Goal: Task Accomplishment & Management: Manage account settings

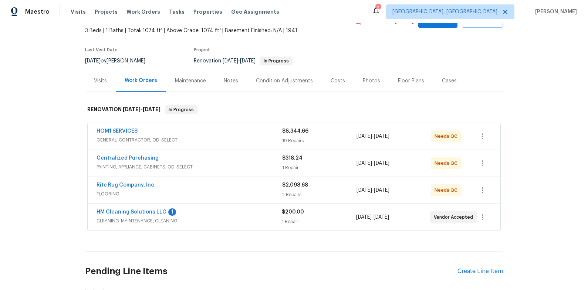
scroll to position [57, 0]
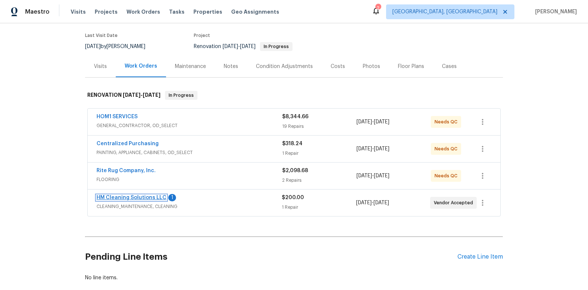
click at [115, 199] on link "HM Cleaning Solutions LLC" at bounding box center [132, 197] width 70 height 5
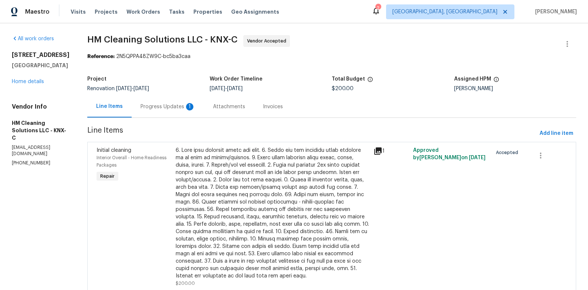
click at [172, 106] on div "Progress Updates 1" at bounding box center [168, 106] width 55 height 7
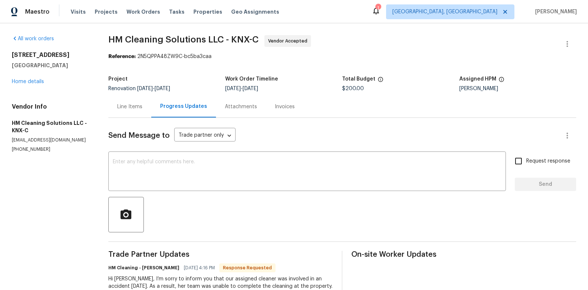
scroll to position [60, 0]
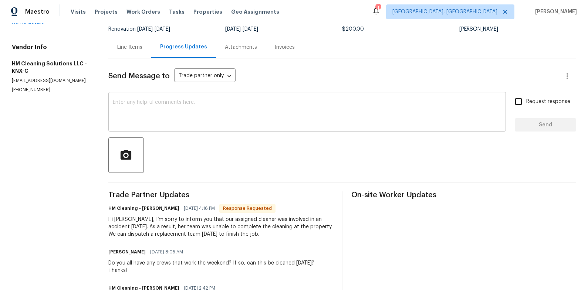
click at [167, 118] on textarea at bounding box center [307, 113] width 389 height 26
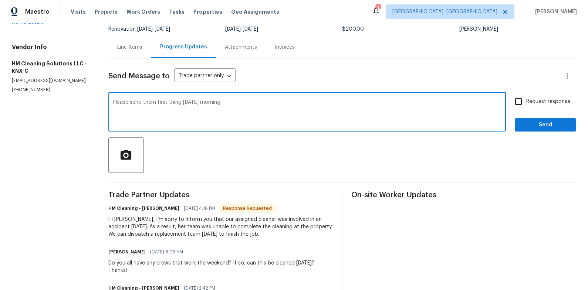
type textarea "Please send them first thing tomorrow morning."
click at [534, 131] on button "Send" at bounding box center [545, 125] width 61 height 14
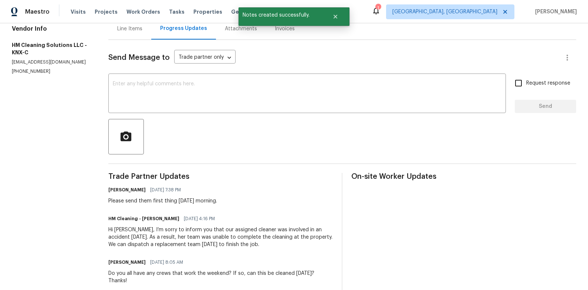
scroll to position [85, 0]
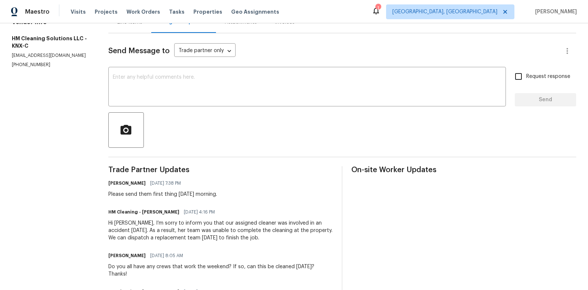
click at [467, 4] on div "1 Knoxville, TN Tucker Trent" at bounding box center [474, 11] width 205 height 15
click at [381, 7] on div "1" at bounding box center [378, 7] width 5 height 7
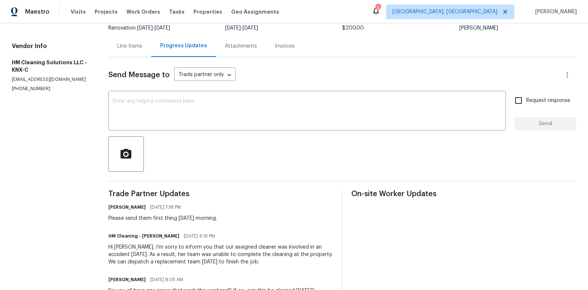
scroll to position [15, 0]
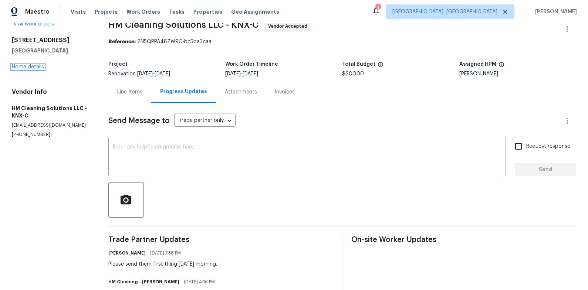
click at [16, 65] on link "Home details" at bounding box center [28, 66] width 32 height 5
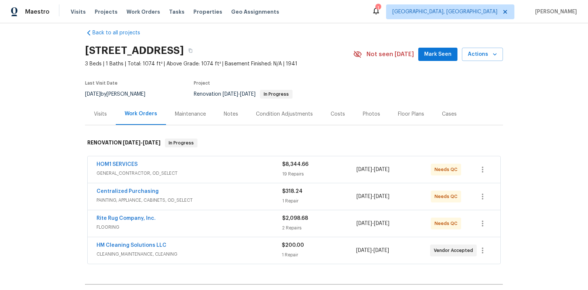
scroll to position [9, 0]
click at [211, 227] on span "FLOORING" at bounding box center [190, 226] width 186 height 7
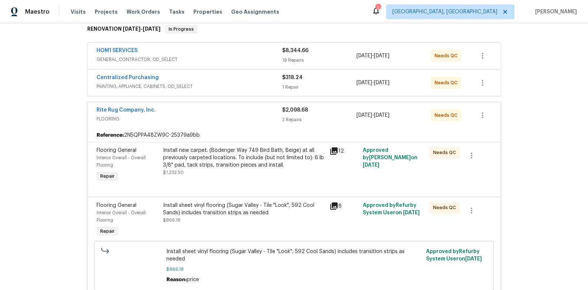
scroll to position [122, 0]
click at [221, 167] on div "Install new carpet. (Bodenger Way 749 Bird Bath, Beige) at all previously carpe…" at bounding box center [244, 159] width 162 height 22
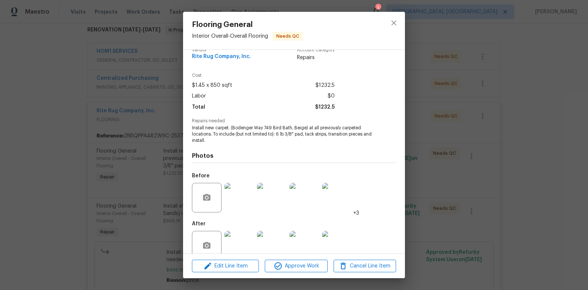
scroll to position [16, 0]
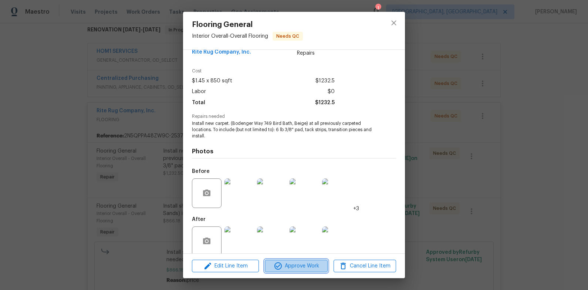
click at [302, 269] on span "Approve Work" at bounding box center [296, 266] width 58 height 9
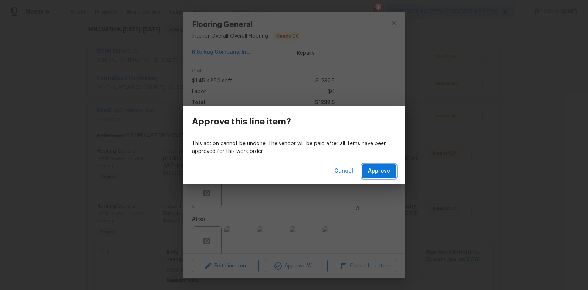
click at [372, 170] on span "Approve" at bounding box center [379, 171] width 22 height 9
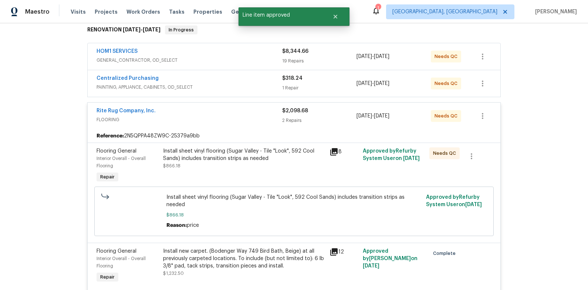
click at [234, 152] on div "Install sheet vinyl flooring (Sugar Valley - Tile "Look", 592 Cool Sands) inclu…" at bounding box center [244, 155] width 162 height 15
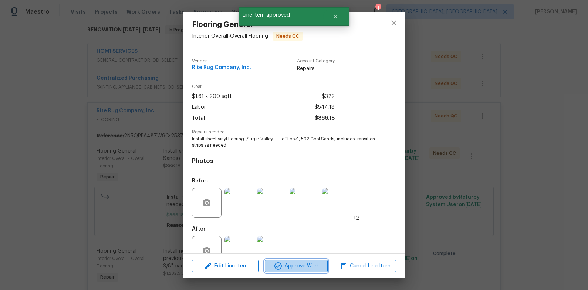
click at [302, 263] on span "Approve Work" at bounding box center [296, 266] width 58 height 9
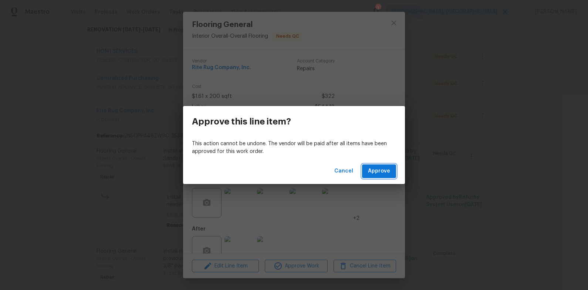
click at [371, 170] on span "Approve" at bounding box center [379, 171] width 22 height 9
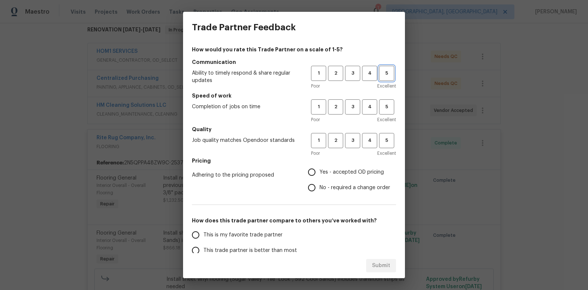
click at [388, 76] on span "5" at bounding box center [387, 73] width 14 height 9
click at [388, 108] on span "5" at bounding box center [387, 107] width 14 height 9
click at [373, 142] on span "4" at bounding box center [370, 141] width 14 height 9
click at [356, 173] on span "Yes - accepted OD pricing" at bounding box center [352, 173] width 64 height 8
click at [320, 173] on input "Yes - accepted OD pricing" at bounding box center [312, 173] width 16 height 16
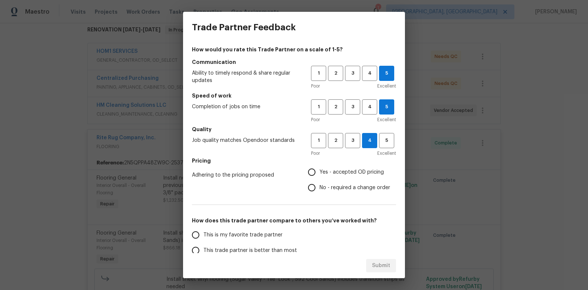
radio input "true"
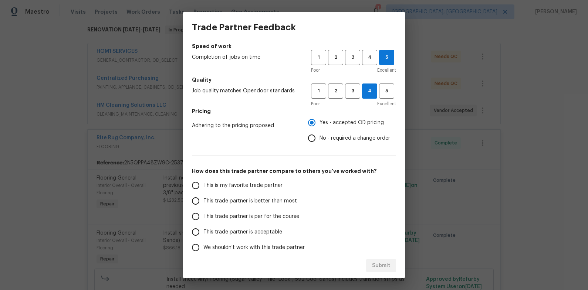
scroll to position [58, 0]
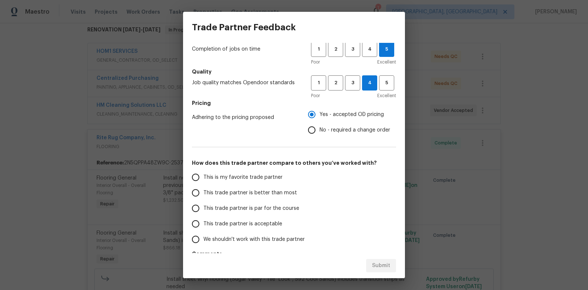
click at [271, 192] on span "This trade partner is better than most" at bounding box center [250, 193] width 94 height 8
click at [203, 192] on input "This trade partner is better than most" at bounding box center [196, 193] width 16 height 16
click at [384, 262] on span "Submit" at bounding box center [381, 266] width 18 height 9
radio input "true"
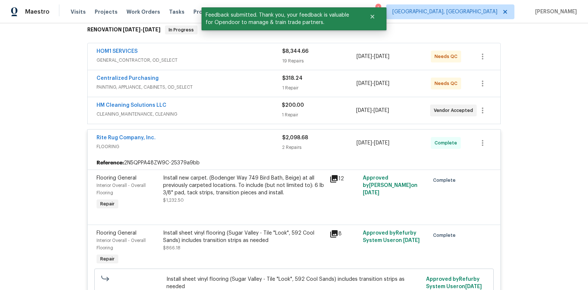
click at [238, 137] on div "Rite Rug Company, Inc." at bounding box center [190, 138] width 186 height 9
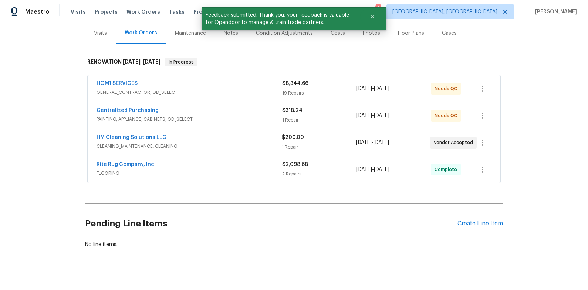
scroll to position [87, 0]
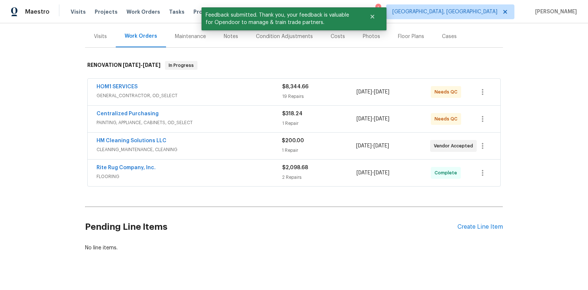
click at [237, 94] on span "GENERAL_CONTRACTOR, OD_SELECT" at bounding box center [190, 95] width 186 height 7
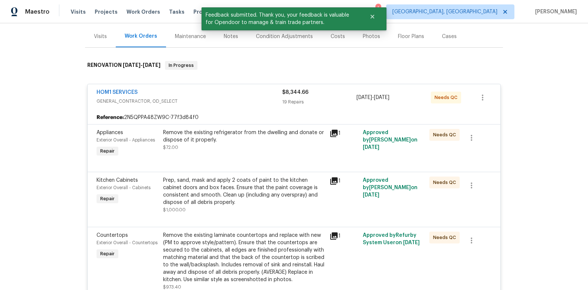
click at [215, 141] on div "Remove the existing refrigerator from the dwelling and donate or dispose of it …" at bounding box center [244, 136] width 162 height 15
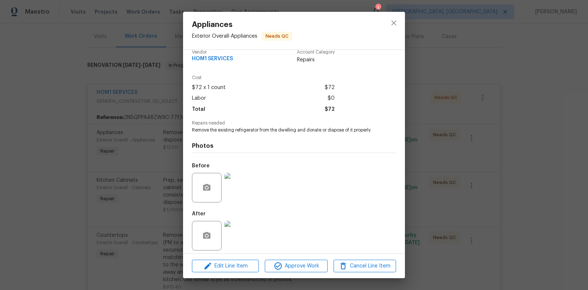
scroll to position [13, 0]
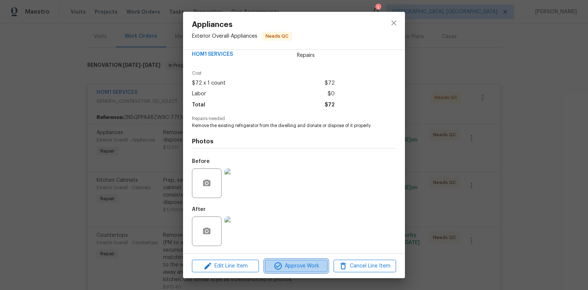
click at [299, 262] on span "Approve Work" at bounding box center [296, 266] width 58 height 9
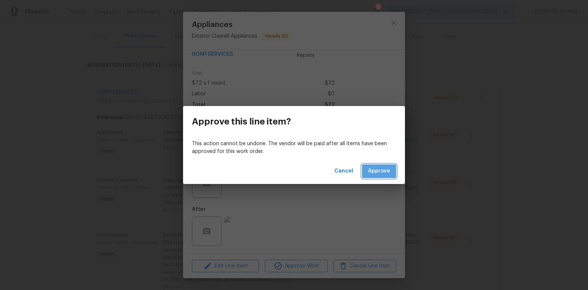
click at [371, 176] on button "Approve" at bounding box center [379, 172] width 34 height 14
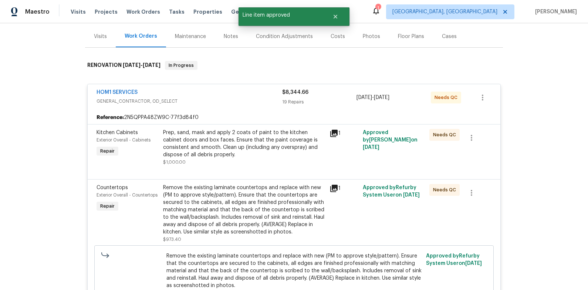
click at [233, 143] on div "Prep, sand, mask and apply 2 coats of paint to the kitchen cabinet doors and bo…" at bounding box center [244, 144] width 162 height 30
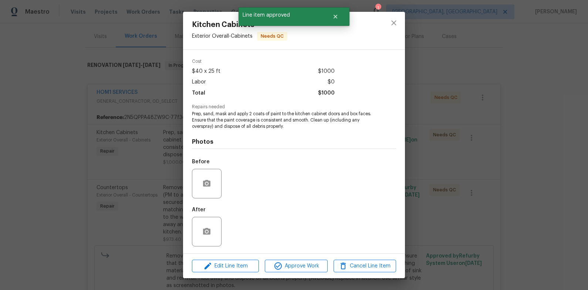
scroll to position [26, 0]
click at [286, 264] on span "Approve Work" at bounding box center [296, 266] width 58 height 9
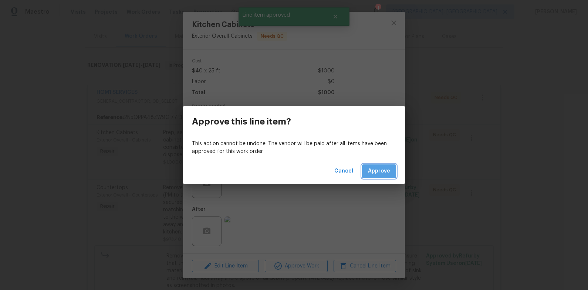
click at [390, 173] on span "Approve" at bounding box center [379, 171] width 22 height 9
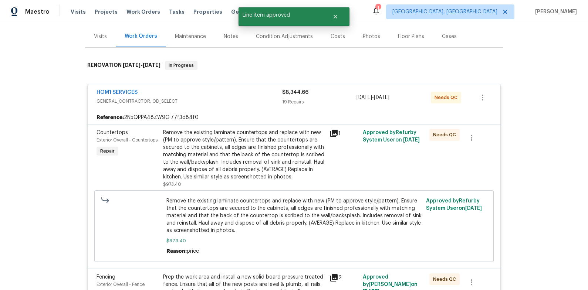
click at [216, 149] on div "Remove the existing laminate countertops and replace with new (PM to approve st…" at bounding box center [244, 155] width 162 height 52
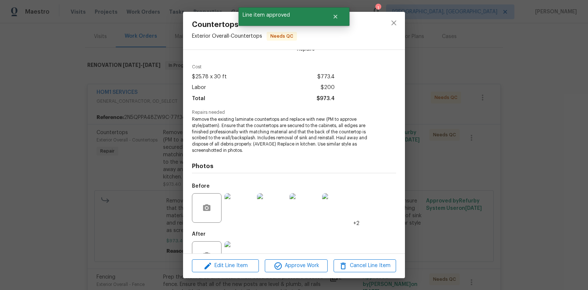
scroll to position [44, 0]
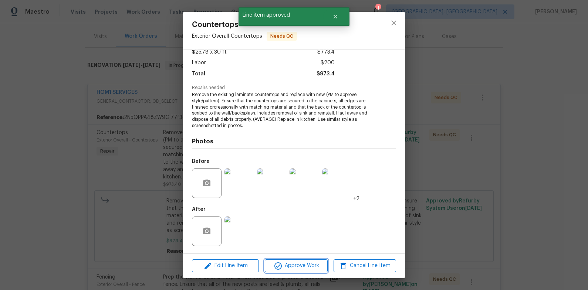
click at [314, 269] on span "Approve Work" at bounding box center [296, 266] width 58 height 9
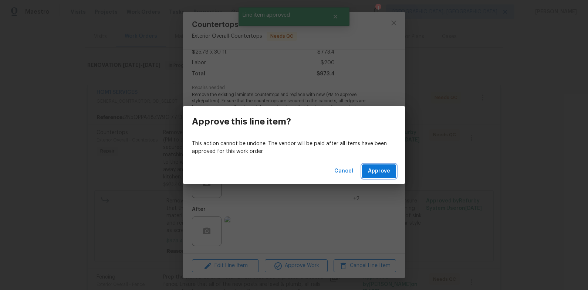
click at [390, 171] on span "Approve" at bounding box center [379, 171] width 22 height 9
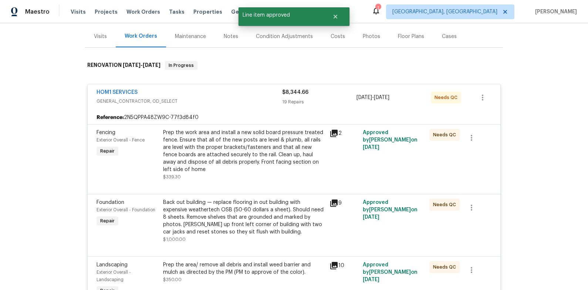
click at [223, 143] on div "Prep the work area and install a new solid board pressure treated fence. Ensure…" at bounding box center [244, 151] width 162 height 44
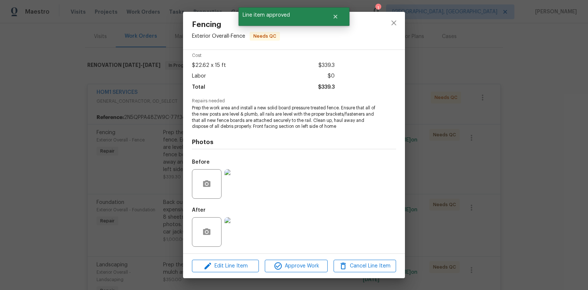
scroll to position [32, 0]
click at [252, 227] on img at bounding box center [240, 232] width 30 height 30
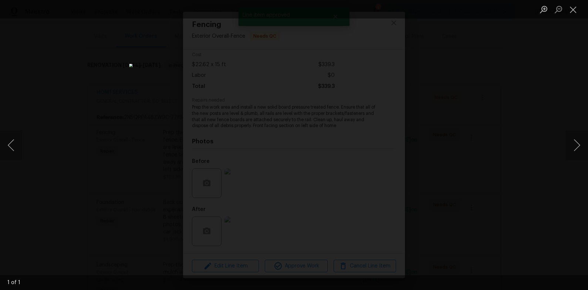
click at [495, 205] on div "Lightbox" at bounding box center [294, 145] width 588 height 290
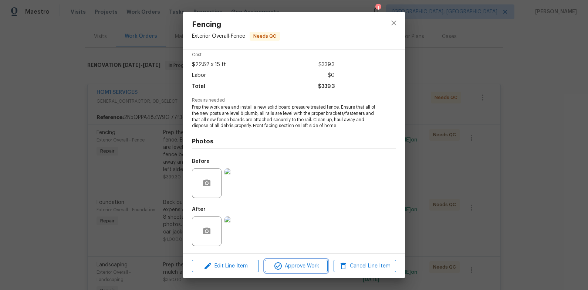
click at [306, 263] on span "Approve Work" at bounding box center [296, 266] width 58 height 9
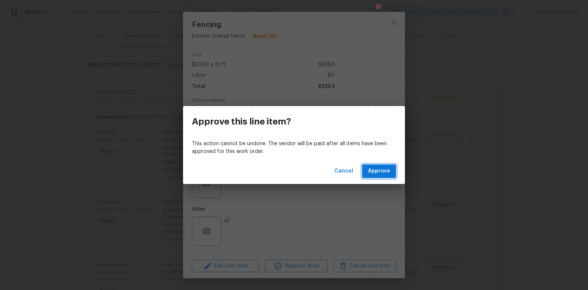
click at [387, 170] on span "Approve" at bounding box center [379, 171] width 22 height 9
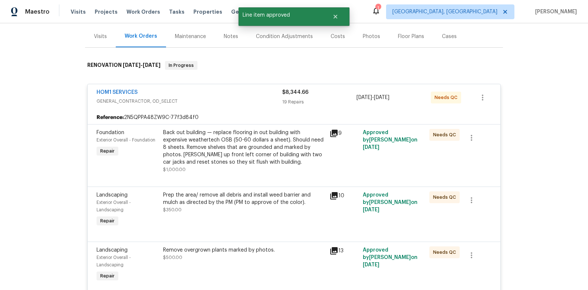
click at [245, 151] on div "Back out building — replace flooring in out building with expensive weathertech…" at bounding box center [244, 147] width 162 height 37
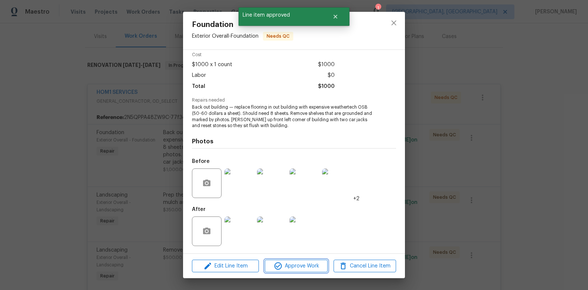
click at [277, 263] on icon "button" at bounding box center [278, 266] width 9 height 9
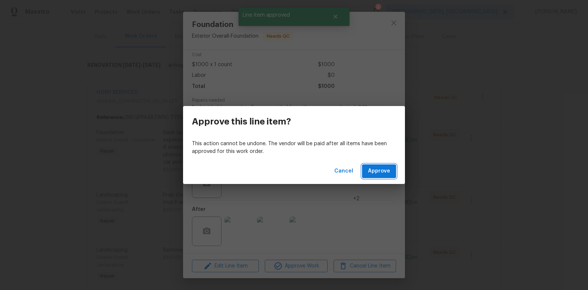
click at [385, 178] on button "Approve" at bounding box center [379, 172] width 34 height 14
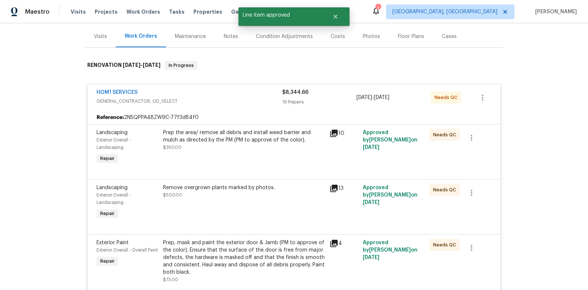
click at [245, 161] on div "Prep the area/ remove all debris and install weed barrier and mulch as directed…" at bounding box center [244, 147] width 166 height 41
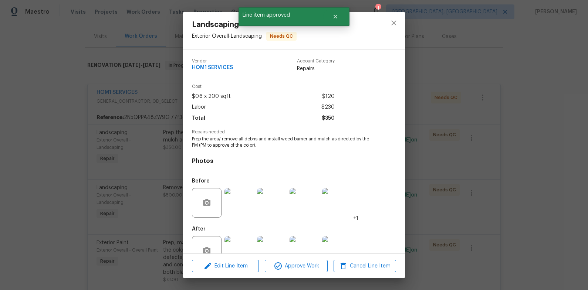
scroll to position [20, 0]
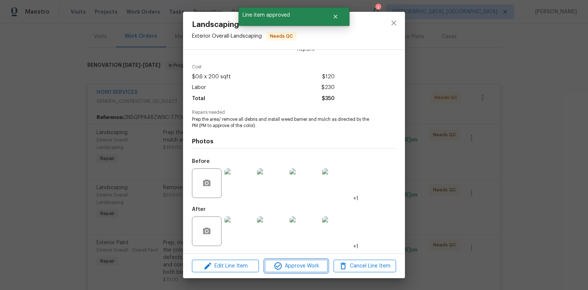
click at [288, 265] on span "Approve Work" at bounding box center [296, 266] width 58 height 9
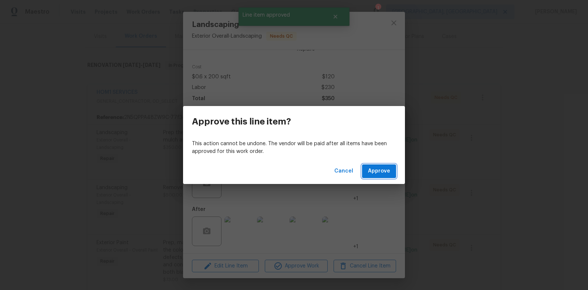
click at [373, 173] on span "Approve" at bounding box center [379, 171] width 22 height 9
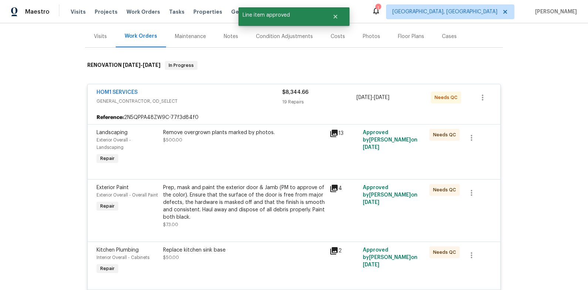
click at [228, 158] on div "Remove overgrown plants marked by photos. $500.00" at bounding box center [244, 147] width 166 height 41
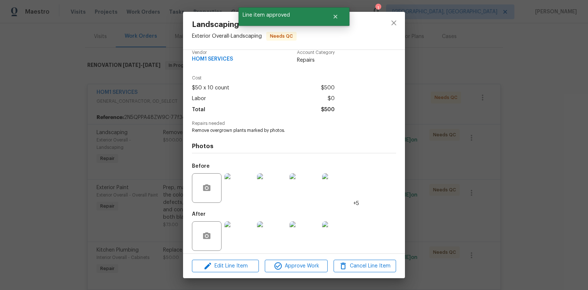
scroll to position [13, 0]
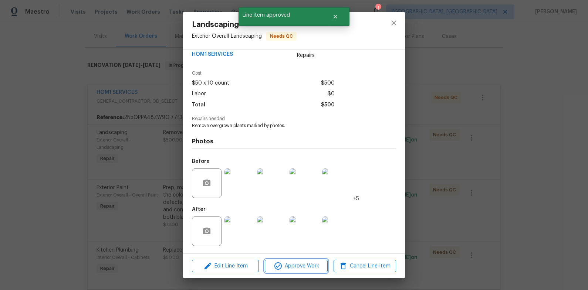
click at [300, 269] on span "Approve Work" at bounding box center [296, 266] width 58 height 9
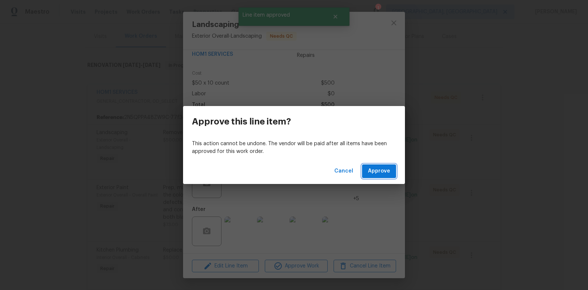
click at [372, 167] on span "Approve" at bounding box center [379, 171] width 22 height 9
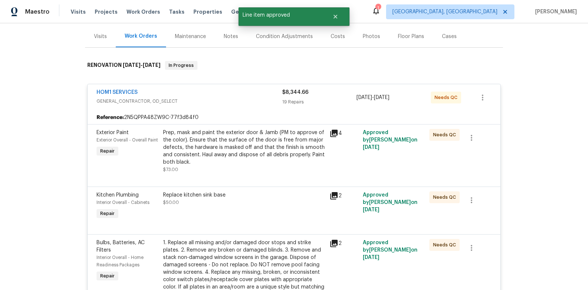
click at [229, 147] on div "Prep, mask and paint the exterior door & Jamb (PM to approve of the color). Ens…" at bounding box center [244, 147] width 162 height 37
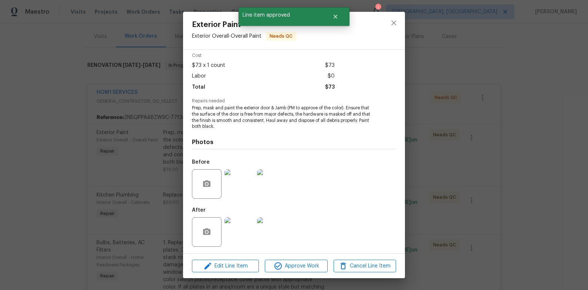
scroll to position [32, 0]
click at [306, 271] on button "Approve Work" at bounding box center [296, 266] width 63 height 13
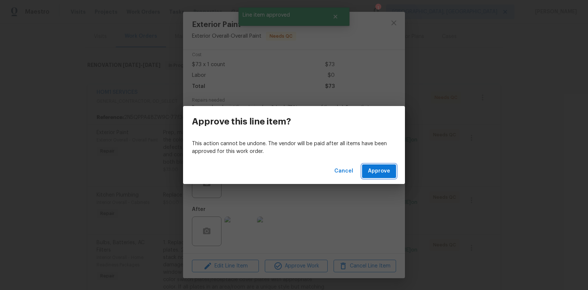
click at [378, 167] on span "Approve" at bounding box center [379, 171] width 22 height 9
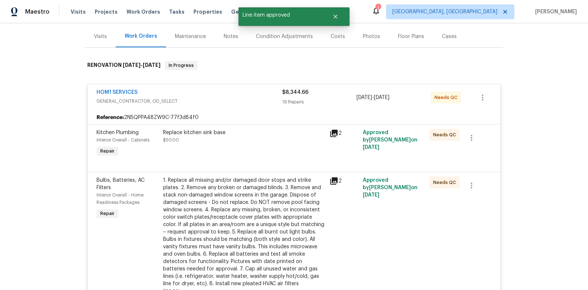
click at [243, 151] on div "Replace kitchen sink base $50.00" at bounding box center [244, 144] width 166 height 34
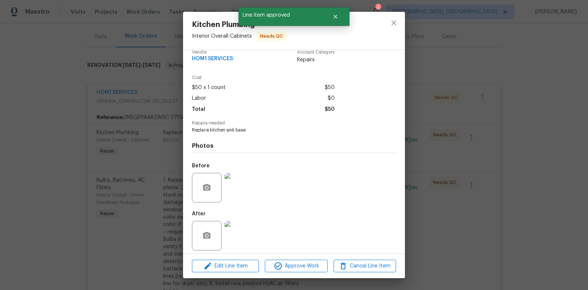
scroll to position [13, 0]
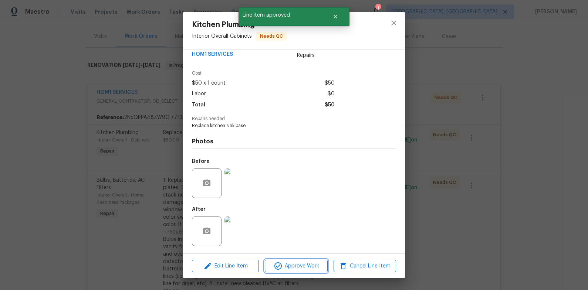
click at [300, 263] on span "Approve Work" at bounding box center [296, 266] width 58 height 9
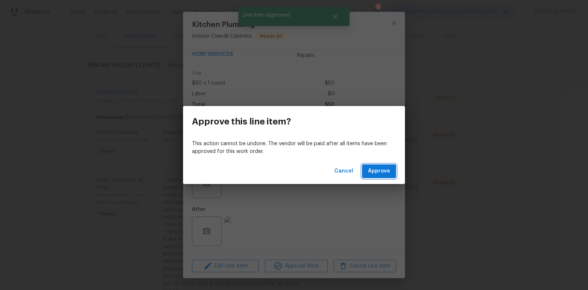
click at [371, 171] on span "Approve" at bounding box center [379, 171] width 22 height 9
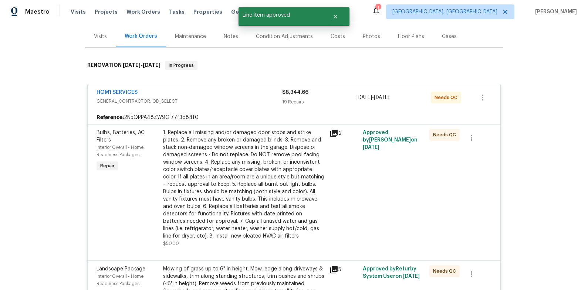
click at [240, 151] on div "1. Replace all missing and/or damaged door stops and strike plates. 2. Remove a…" at bounding box center [244, 184] width 162 height 111
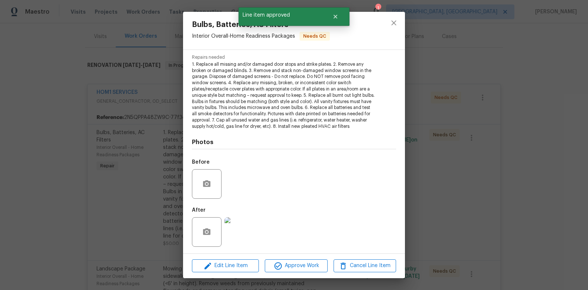
scroll to position [75, 0]
click at [313, 266] on span "Approve Work" at bounding box center [296, 266] width 58 height 9
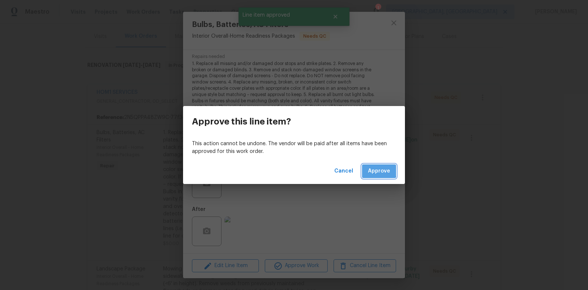
click at [368, 169] on button "Approve" at bounding box center [379, 172] width 34 height 14
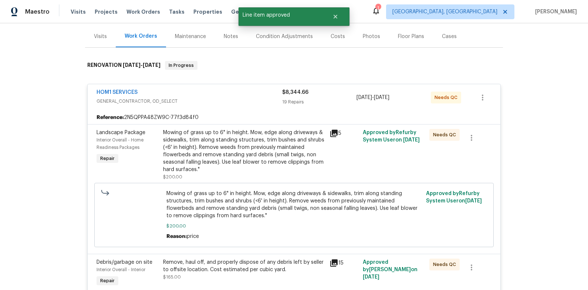
click at [247, 148] on div "Mowing of grass up to 6" in height. Mow, edge along driveways & sidewalks, trim…" at bounding box center [244, 151] width 162 height 44
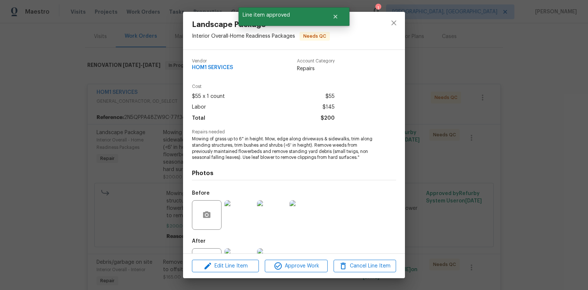
scroll to position [32, 0]
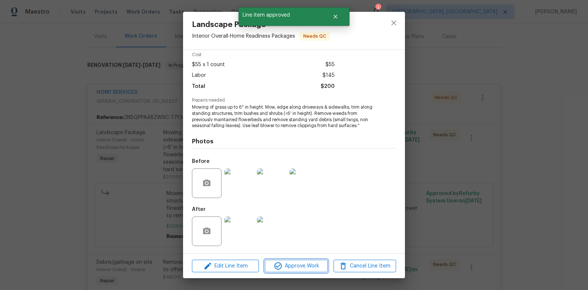
click at [312, 266] on span "Approve Work" at bounding box center [296, 266] width 58 height 9
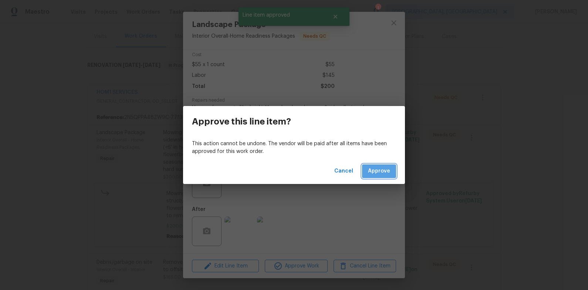
click at [390, 167] on span "Approve" at bounding box center [379, 171] width 22 height 9
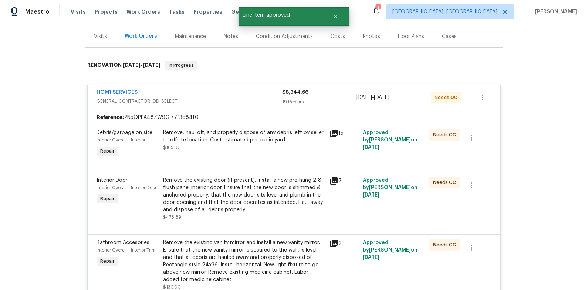
click at [251, 151] on div "Remove, haul off, and properly dispose of any debris left by seller to offsite …" at bounding box center [244, 144] width 166 height 34
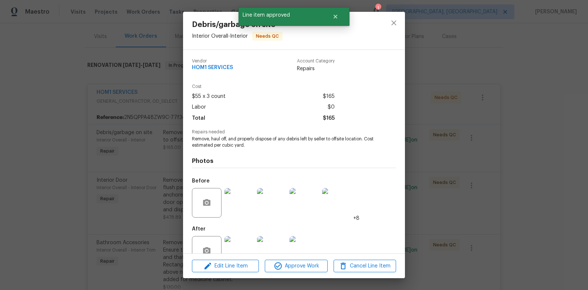
scroll to position [20, 0]
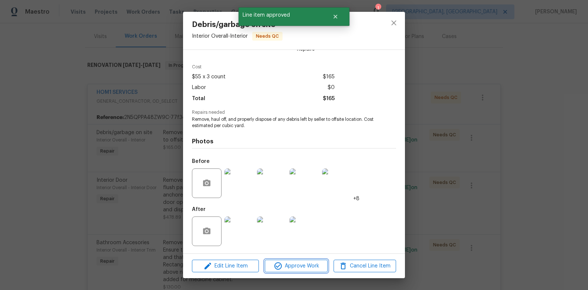
click at [305, 265] on span "Approve Work" at bounding box center [296, 266] width 58 height 9
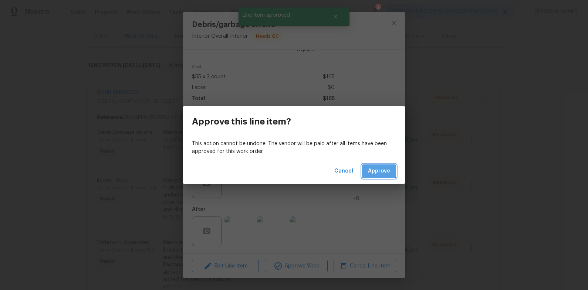
click at [376, 171] on span "Approve" at bounding box center [379, 171] width 22 height 9
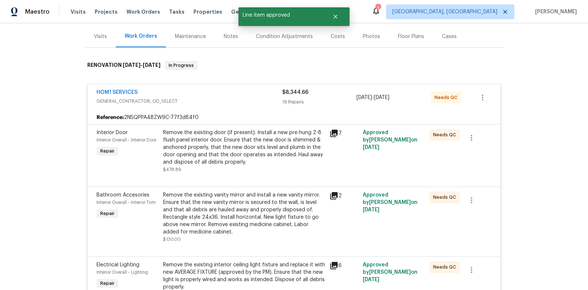
click at [236, 143] on div "Remove the existing door (if present). Install a new pre-hung 2-8 flush panel i…" at bounding box center [244, 147] width 162 height 37
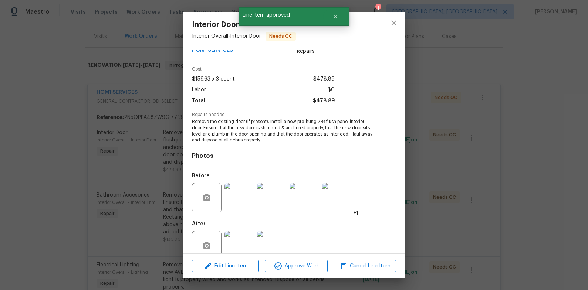
scroll to position [32, 0]
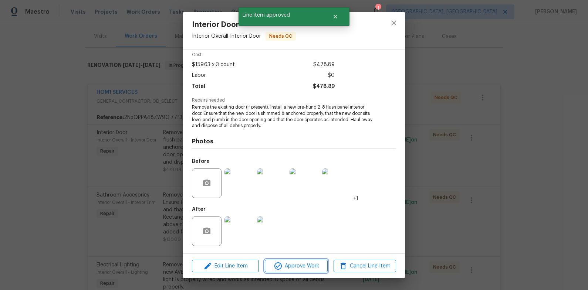
click at [304, 267] on span "Approve Work" at bounding box center [296, 266] width 58 height 9
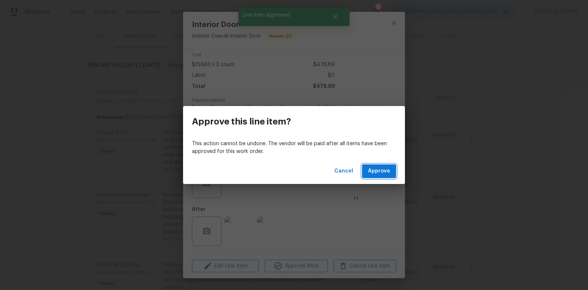
click at [375, 172] on span "Approve" at bounding box center [379, 171] width 22 height 9
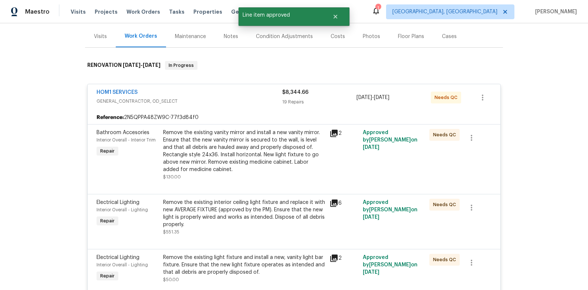
click at [225, 141] on div "Remove the existing vanity mirror and install a new vanity mirror. Ensure that …" at bounding box center [244, 151] width 162 height 44
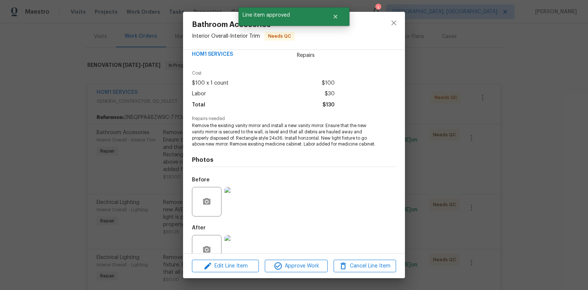
scroll to position [38, 0]
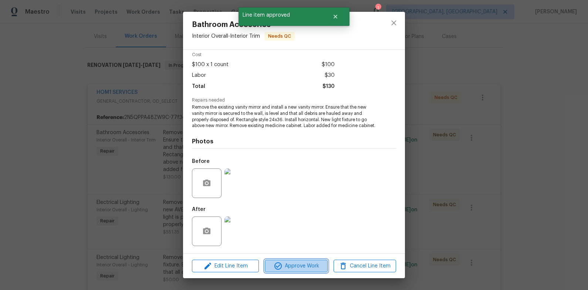
click at [314, 270] on span "Approve Work" at bounding box center [296, 266] width 58 height 9
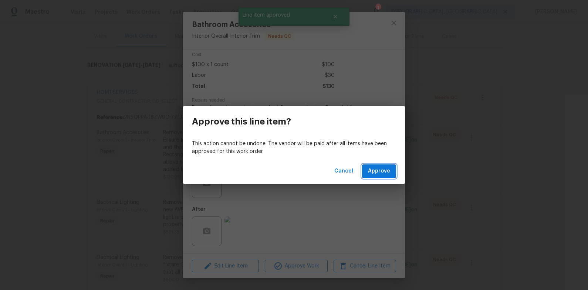
click at [376, 174] on span "Approve" at bounding box center [379, 171] width 22 height 9
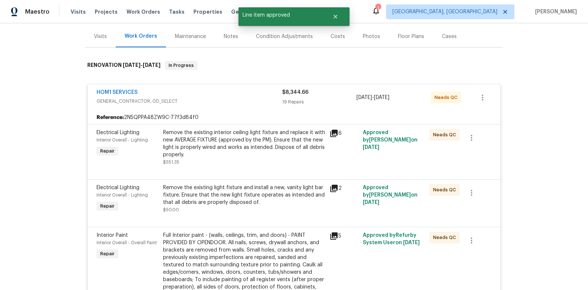
click at [233, 152] on div "Remove the existing interior ceiling light fixture and replace it with new AVER…" at bounding box center [244, 144] width 162 height 30
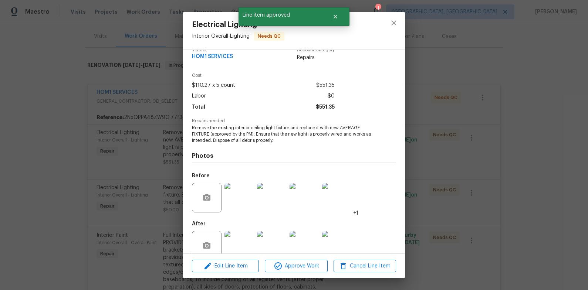
scroll to position [26, 0]
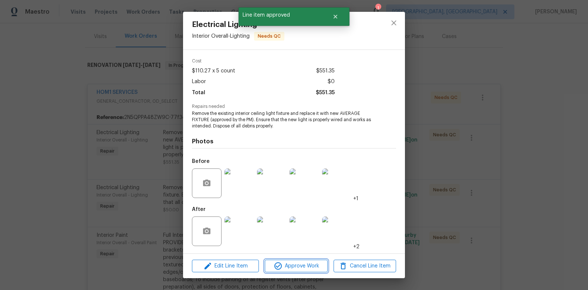
click at [302, 269] on span "Approve Work" at bounding box center [296, 266] width 58 height 9
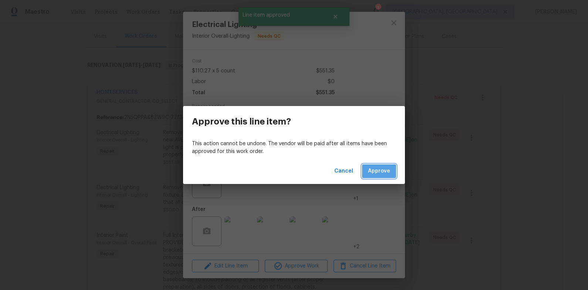
click at [367, 173] on button "Approve" at bounding box center [379, 172] width 34 height 14
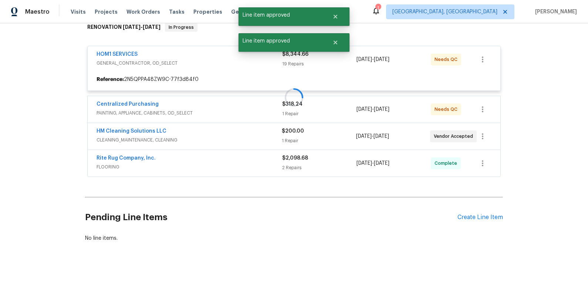
scroll to position [127, 0]
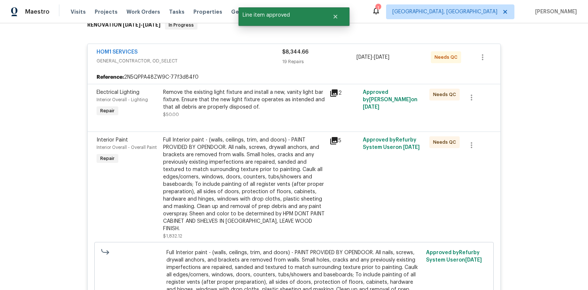
click at [226, 117] on div "Remove the existing light fixture and install a new, vanity light bar fixture. …" at bounding box center [244, 104] width 162 height 30
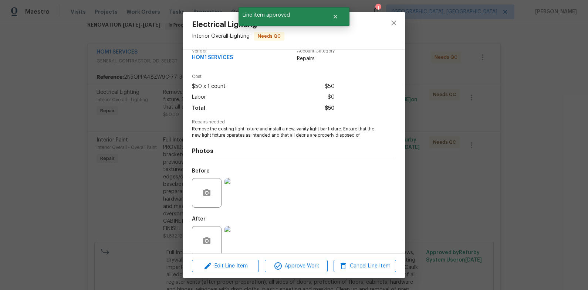
scroll to position [20, 0]
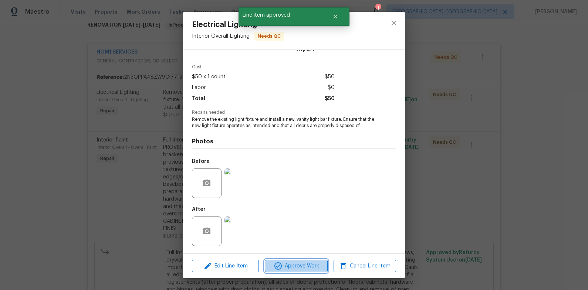
click at [302, 268] on span "Approve Work" at bounding box center [296, 266] width 58 height 9
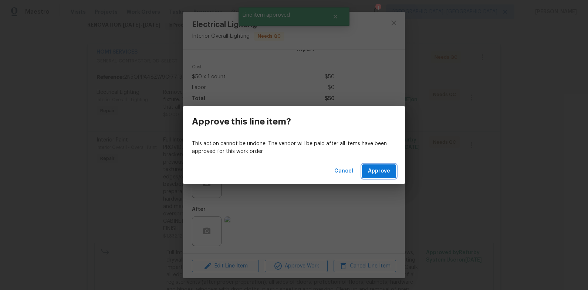
click at [373, 166] on button "Approve" at bounding box center [379, 172] width 34 height 14
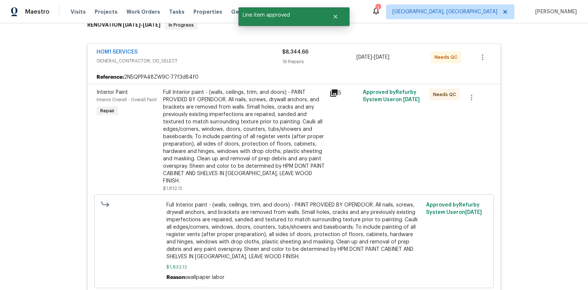
click at [207, 99] on div "Full Interior paint - (walls, ceilings, trim, and doors) - PAINT PROVIDED BY OP…" at bounding box center [244, 137] width 162 height 96
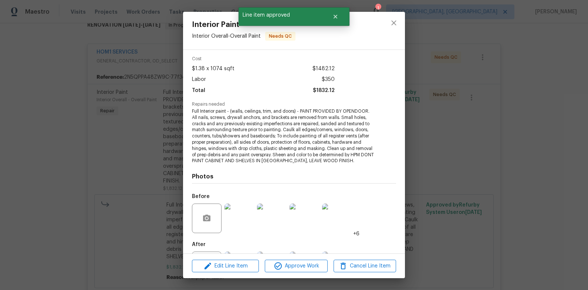
scroll to position [63, 0]
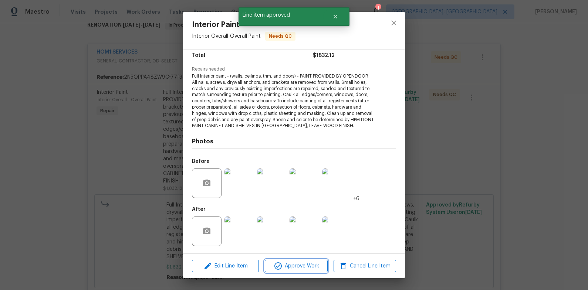
click at [312, 268] on span "Approve Work" at bounding box center [296, 266] width 58 height 9
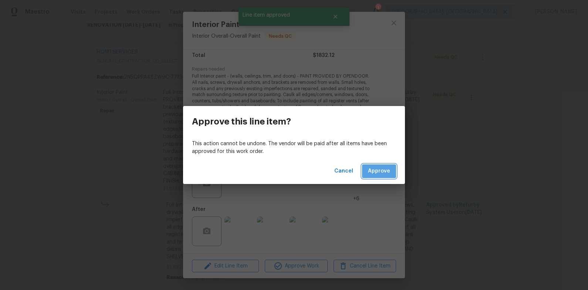
click at [386, 172] on span "Approve" at bounding box center [379, 171] width 22 height 9
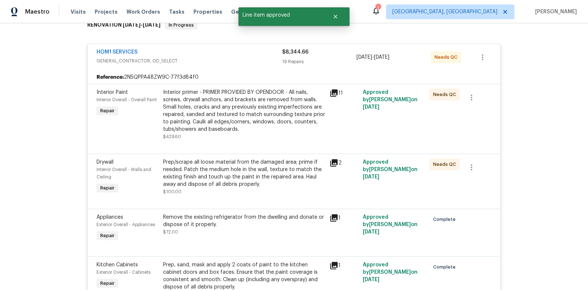
click at [238, 108] on div "Interior primer - PRIMER PROVIDED BY OPENDOOR - All nails, screws, drywall anch…" at bounding box center [244, 111] width 162 height 44
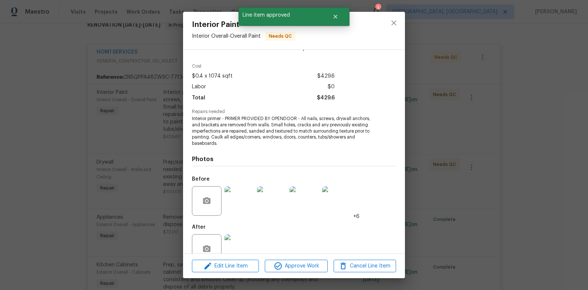
scroll to position [38, 0]
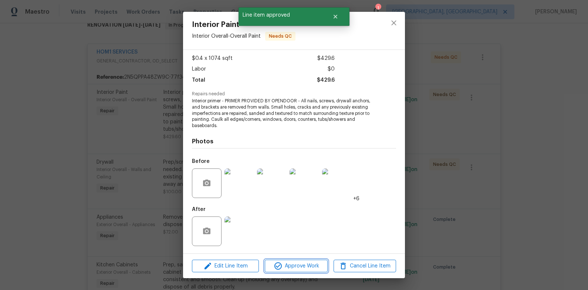
click at [293, 264] on span "Approve Work" at bounding box center [296, 266] width 58 height 9
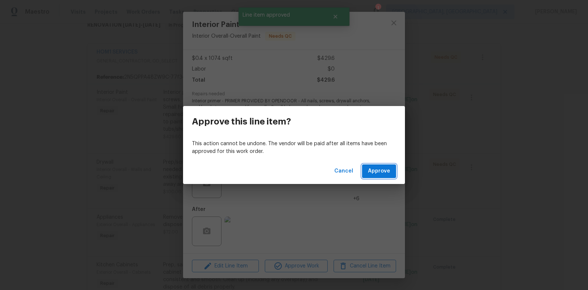
click at [365, 171] on button "Approve" at bounding box center [379, 172] width 34 height 14
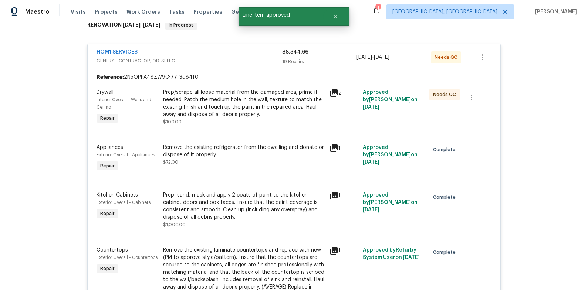
click at [225, 114] on div "Prep/scrape all loose material from the damaged area; prime if needed. Patch th…" at bounding box center [244, 104] width 162 height 30
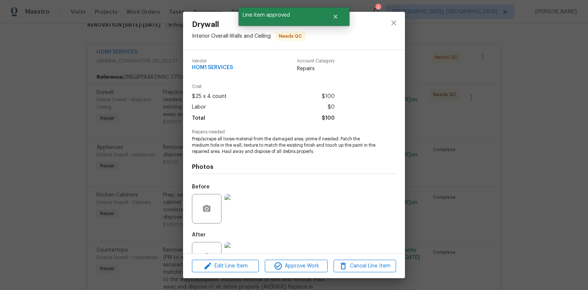
scroll to position [26, 0]
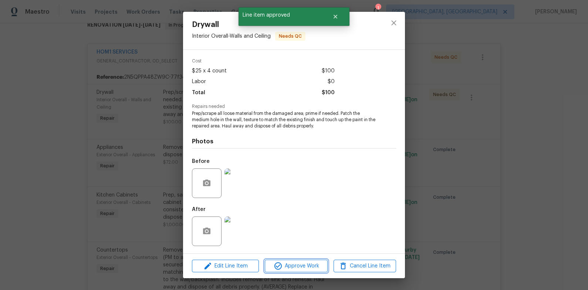
click at [301, 264] on span "Approve Work" at bounding box center [296, 266] width 58 height 9
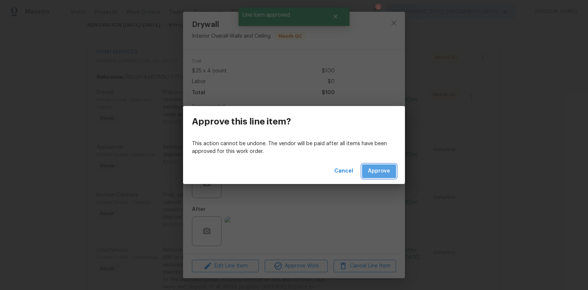
click at [380, 169] on span "Approve" at bounding box center [379, 171] width 22 height 9
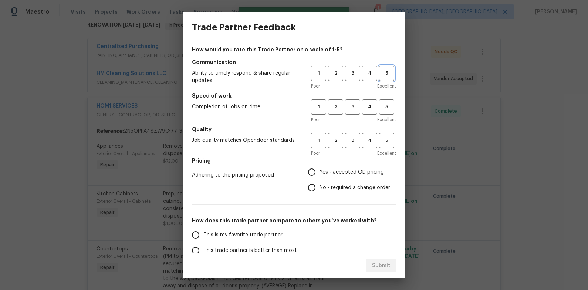
click at [384, 75] on span "5" at bounding box center [387, 73] width 14 height 9
click at [373, 102] on button "4" at bounding box center [369, 107] width 15 height 15
click at [370, 138] on span "4" at bounding box center [370, 141] width 14 height 9
click at [353, 175] on span "Yes - accepted OD pricing" at bounding box center [352, 173] width 64 height 8
click at [320, 175] on input "Yes - accepted OD pricing" at bounding box center [312, 173] width 16 height 16
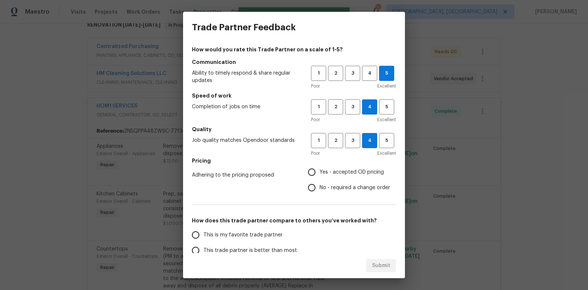
radio input "true"
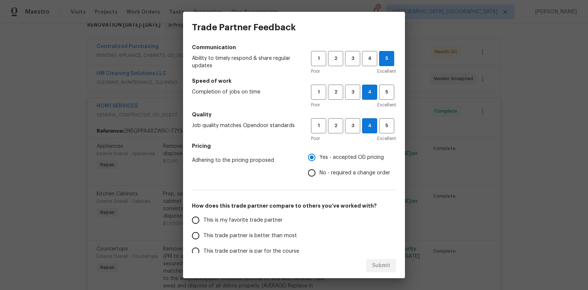
click at [290, 233] on span "This trade partner is better than most" at bounding box center [250, 236] width 94 height 8
click at [203, 233] on input "This trade partner is better than most" at bounding box center [196, 236] width 16 height 16
click at [373, 261] on button "Submit" at bounding box center [381, 266] width 30 height 14
radio input "true"
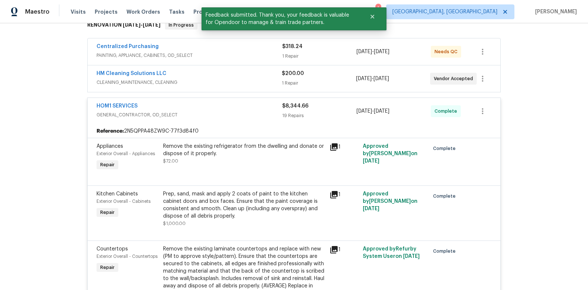
click at [211, 109] on div "HOM1 SERVICES" at bounding box center [190, 106] width 186 height 9
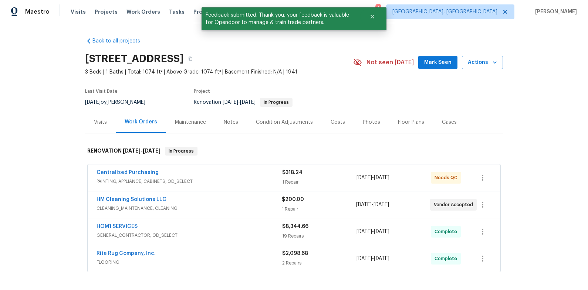
scroll to position [0, 0]
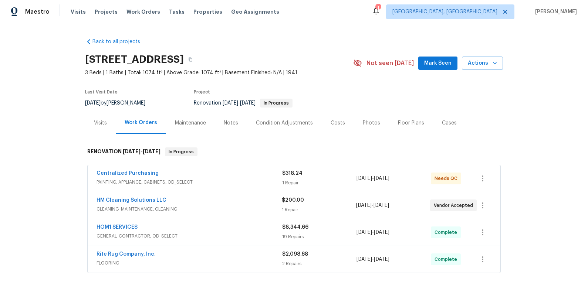
click at [193, 17] on div "Visits Projects Work Orders Tasks Properties Geo Assignments" at bounding box center [180, 11] width 218 height 15
click at [193, 9] on span "Properties" at bounding box center [207, 11] width 29 height 7
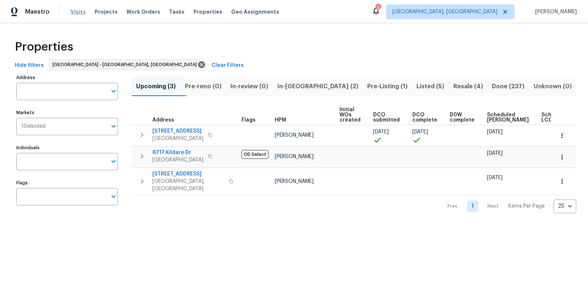
click at [78, 11] on span "Visits" at bounding box center [78, 11] width 15 height 7
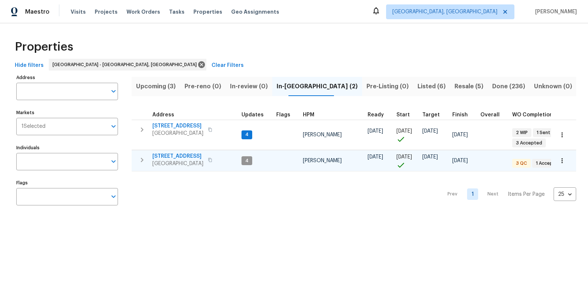
click at [183, 157] on span "[STREET_ADDRESS]" at bounding box center [177, 156] width 51 height 7
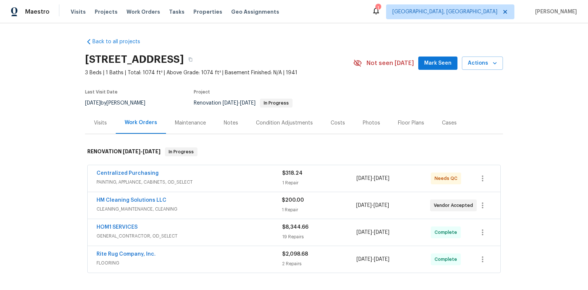
click at [235, 125] on div "Notes" at bounding box center [231, 123] width 14 height 7
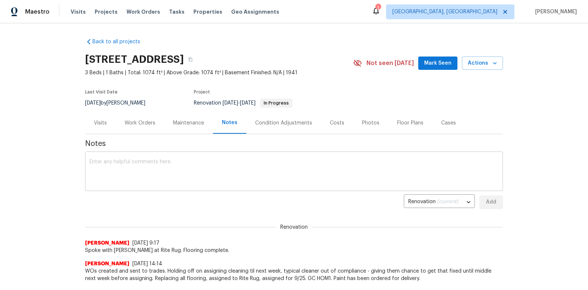
click at [237, 158] on div "x ​" at bounding box center [294, 173] width 418 height 38
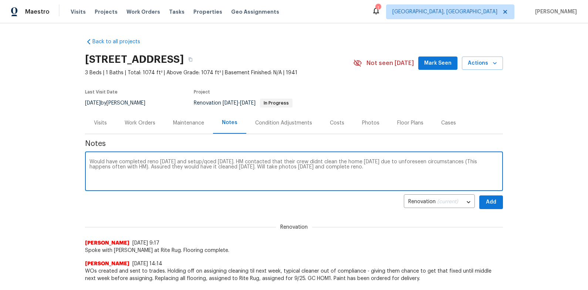
type textarea "Would have completed reno [DATE] and setup/qced [DATE]. HM contacted that their…"
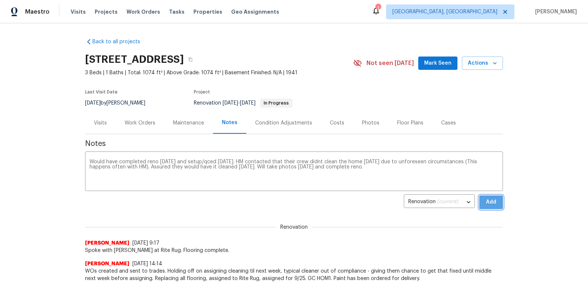
click at [480, 209] on button "Add" at bounding box center [491, 203] width 24 height 14
